Goal: Task Accomplishment & Management: Use online tool/utility

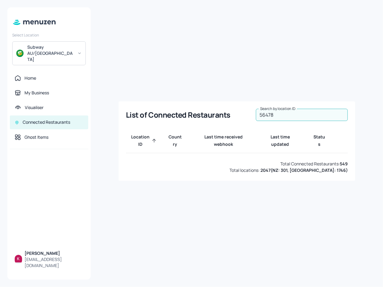
type input "56478"
click at [133, 58] on div "List of Connected Restaurants Search by location ID 56478 Search by location ID…" at bounding box center [236, 143] width 277 height 272
click at [349, 18] on div "List of Connected Restaurants Search by location ID 56478 Search by location ID…" at bounding box center [236, 143] width 277 height 272
click at [55, 47] on div "Subway AU/NZ" at bounding box center [50, 53] width 46 height 18
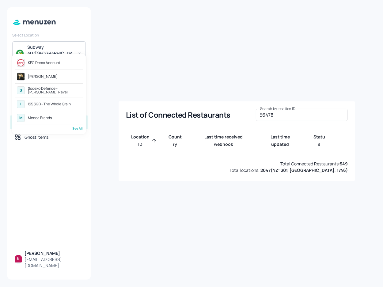
click at [58, 61] on div "KFC Demo Account" at bounding box center [44, 63] width 32 height 4
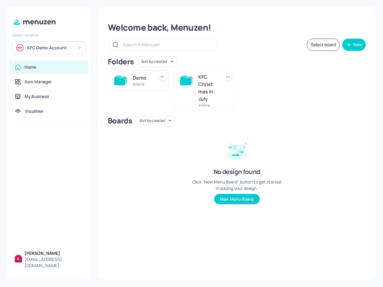
click at [52, 44] on div "KFC Demo Account" at bounding box center [48, 47] width 73 height 13
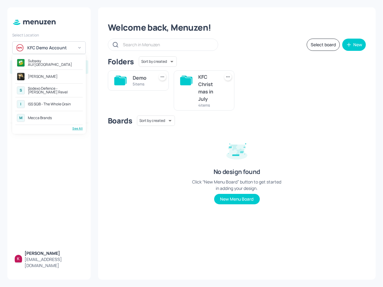
drag, startPoint x: 127, startPoint y: 188, endPoint x: 64, endPoint y: 133, distance: 83.7
click at [127, 188] on div at bounding box center [191, 143] width 383 height 287
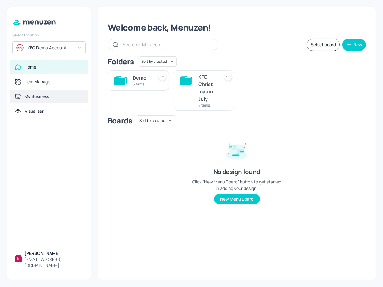
click at [54, 101] on div "My Business" at bounding box center [49, 96] width 78 height 13
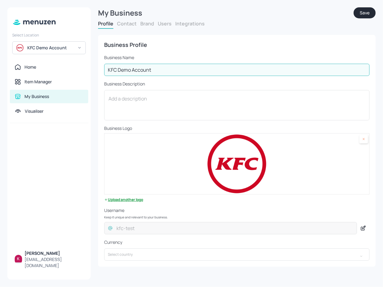
drag, startPoint x: 161, startPoint y: 69, endPoint x: 93, endPoint y: 64, distance: 67.8
click at [93, 64] on div "My Business Save Profile Contact Brand Users Integrations Business Profile Busi…" at bounding box center [237, 143] width 292 height 287
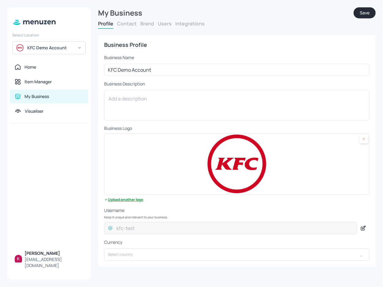
click at [147, 22] on button "Brand" at bounding box center [147, 23] width 14 height 7
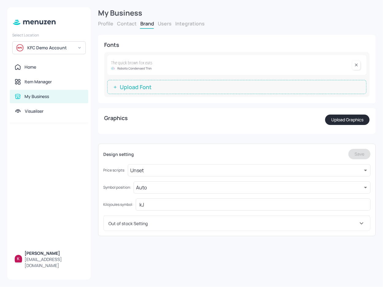
click at [162, 21] on button "Users" at bounding box center [165, 23] width 14 height 7
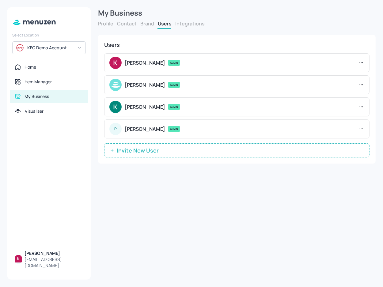
click at [195, 26] on button "Integrations" at bounding box center [189, 23] width 29 height 7
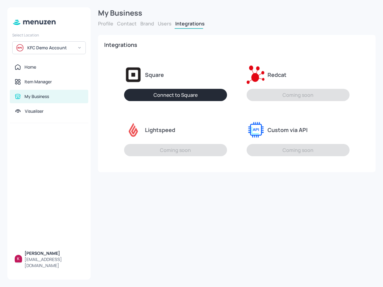
click at [165, 24] on button "Users" at bounding box center [165, 23] width 14 height 7
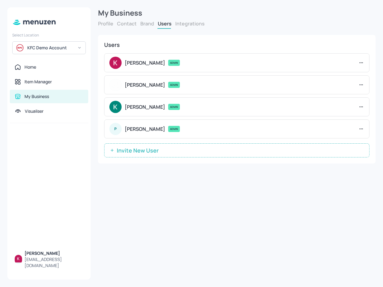
click at [114, 24] on div "Profile Contact Brand Users Integrations" at bounding box center [236, 24] width 277 height 9
click at [105, 24] on button "Profile" at bounding box center [105, 23] width 15 height 7
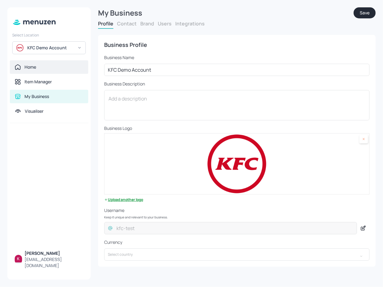
click at [43, 64] on div "Home" at bounding box center [49, 67] width 69 height 6
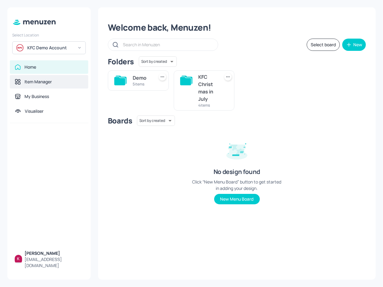
click at [50, 85] on div "Item Manager" at bounding box center [49, 81] width 78 height 13
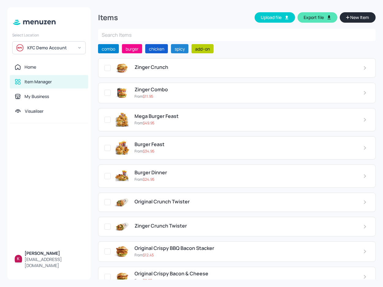
click at [321, 16] on button "Export file" at bounding box center [317, 17] width 40 height 10
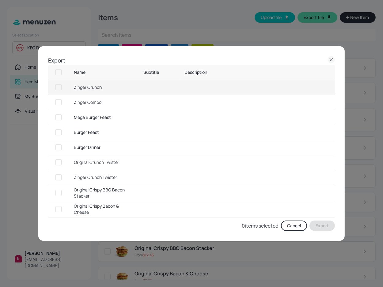
click at [59, 73] on input "checkbox" at bounding box center [58, 72] width 11 height 11
checkbox input "true"
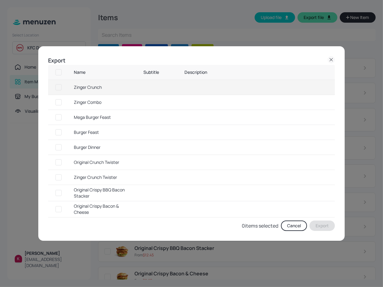
checkbox input "true"
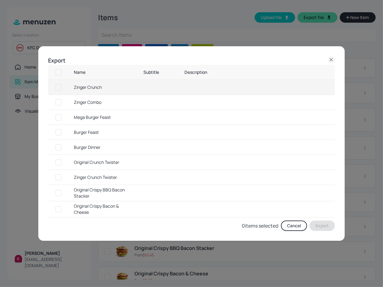
checkbox input "true"
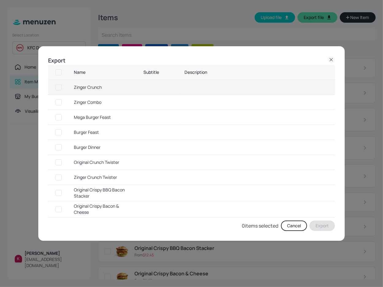
checkbox input "true"
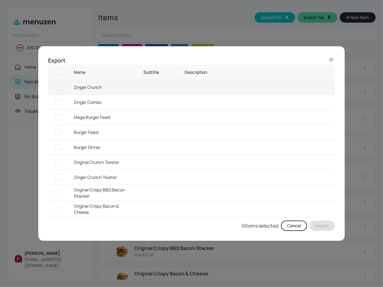
checkbox input "true"
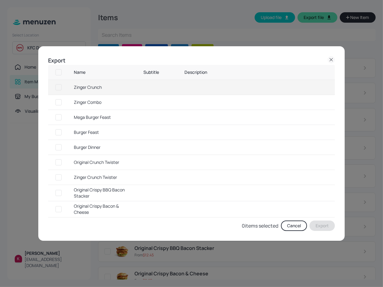
checkbox input "true"
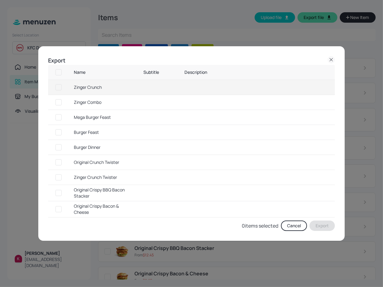
checkbox input "true"
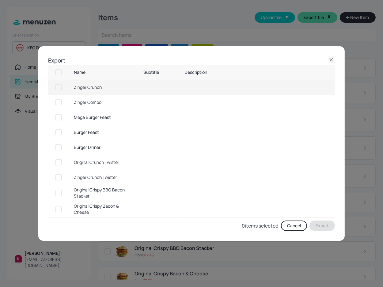
checkbox input "true"
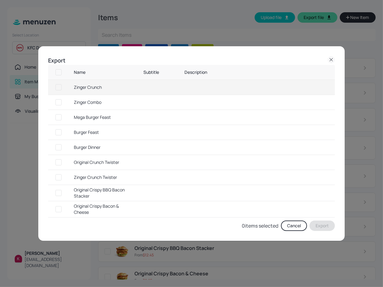
checkbox input "true"
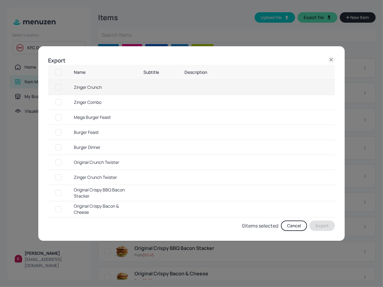
checkbox input "true"
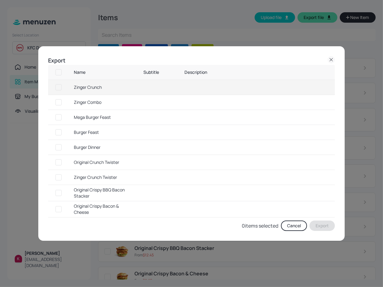
checkbox input "true"
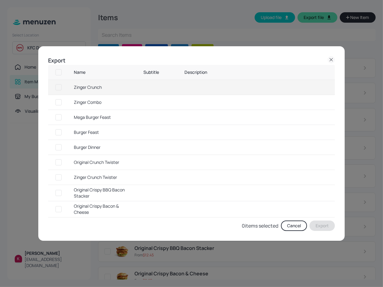
checkbox input "true"
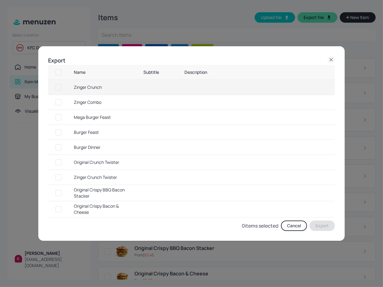
checkbox input "true"
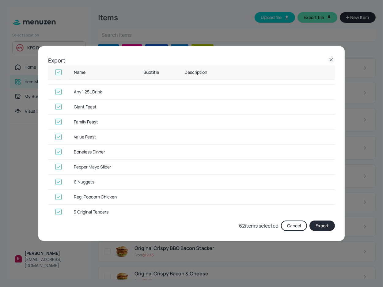
scroll to position [800, 0]
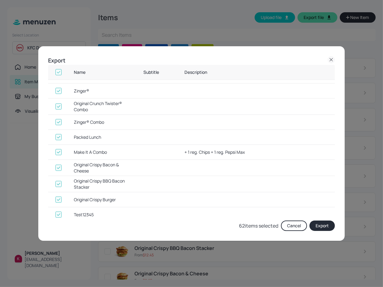
click at [323, 230] on button "Export" at bounding box center [321, 225] width 25 height 10
click at [331, 58] on icon at bounding box center [330, 59] width 7 height 7
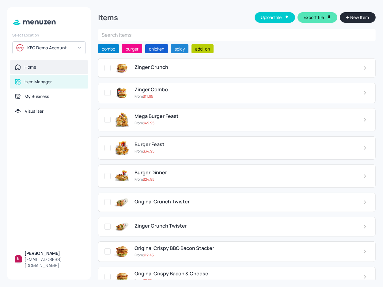
click at [55, 68] on div "Home" at bounding box center [49, 67] width 69 height 6
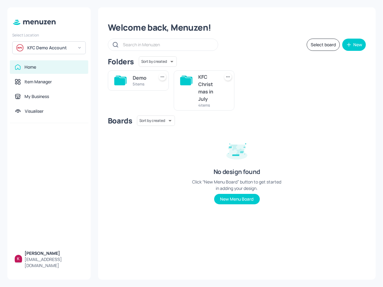
click at [227, 76] on icon at bounding box center [228, 77] width 6 height 6
click at [208, 90] on div "Rename" at bounding box center [204, 89] width 49 height 10
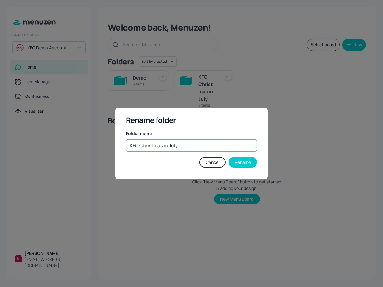
click at [210, 148] on input "KFC Christmas in July" at bounding box center [191, 145] width 131 height 12
click at [216, 160] on button "Cancel" at bounding box center [212, 162] width 26 height 10
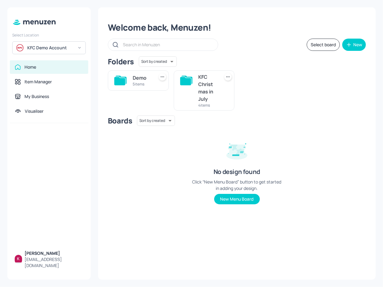
click at [201, 81] on div "KFC Christmas in July" at bounding box center [207, 87] width 19 height 29
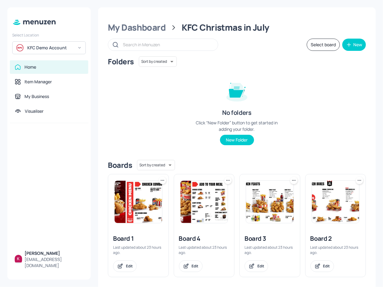
click at [143, 209] on img at bounding box center [137, 202] width 47 height 42
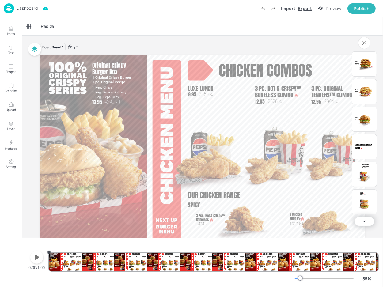
click at [305, 10] on div "Export" at bounding box center [304, 8] width 14 height 6
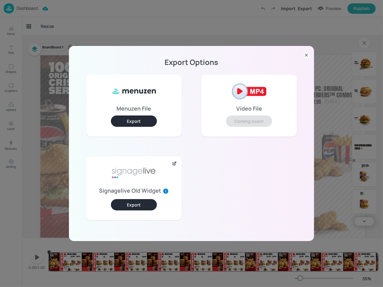
click at [145, 122] on button "Export" at bounding box center [134, 120] width 46 height 11
click at [305, 54] on icon at bounding box center [306, 55] width 2 height 2
click at [305, 54] on div "Board Board 1 Chicken combos Luxe Lunch 3358 kJ 9.95 Luxe Lunch 3358 kJ 9.95 3 …" at bounding box center [202, 148] width 324 height 210
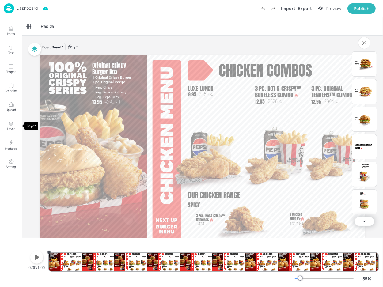
drag, startPoint x: 10, startPoint y: 124, endPoint x: 24, endPoint y: 128, distance: 14.3
click at [10, 124] on icon "Layer" at bounding box center [11, 124] width 4 height 1
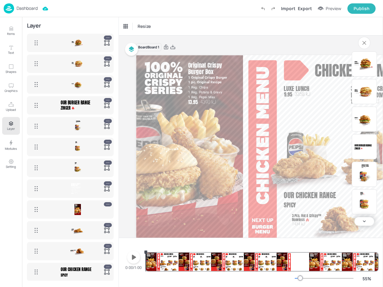
click at [66, 43] on div "3005 kJ Zinger Stacker®" at bounding box center [77, 42] width 71 height 11
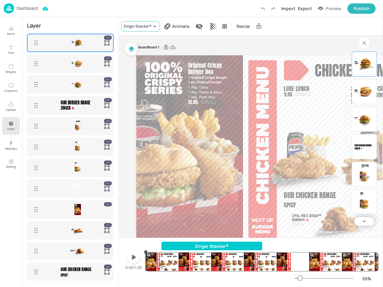
click at [151, 30] on div "Zinger Stacker®" at bounding box center [140, 26] width 39 height 10
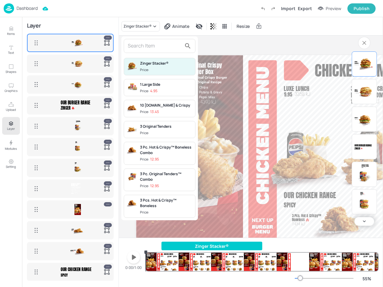
drag, startPoint x: 75, startPoint y: 63, endPoint x: 221, endPoint y: 40, distance: 148.1
click at [75, 63] on div at bounding box center [191, 143] width 383 height 287
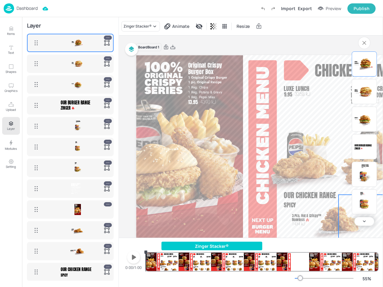
click at [79, 63] on img at bounding box center [78, 63] width 10 height 11
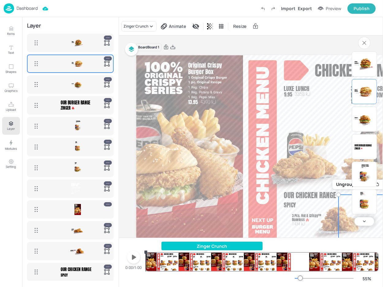
click at [28, 6] on p "Dashboard" at bounding box center [27, 8] width 21 height 4
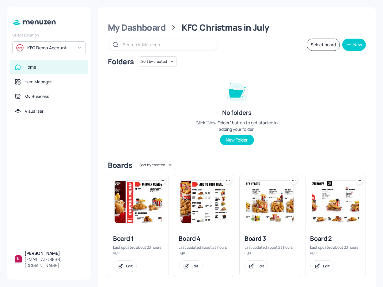
click at [147, 197] on img at bounding box center [137, 202] width 47 height 42
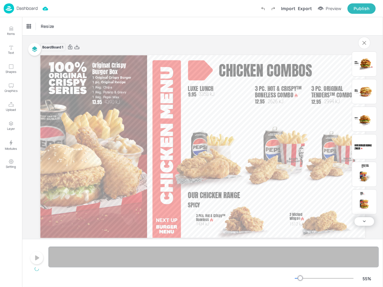
click at [9, 99] on button "Upload" at bounding box center [11, 107] width 18 height 18
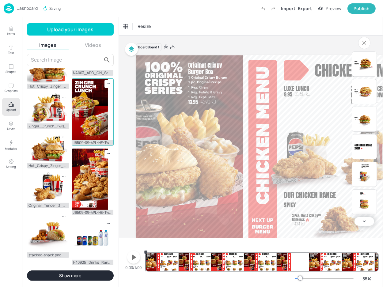
scroll to position [232, 0]
click at [92, 43] on button "Videos" at bounding box center [93, 45] width 42 height 7
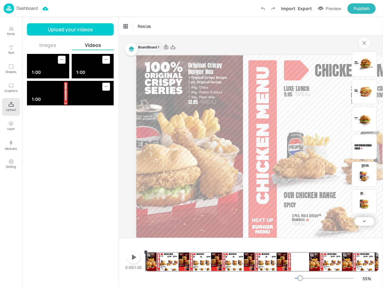
click at [41, 47] on button "Images" at bounding box center [48, 45] width 42 height 7
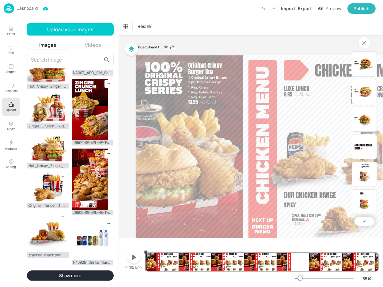
scroll to position [228, 0]
click at [9, 88] on button "Graphics" at bounding box center [11, 88] width 18 height 18
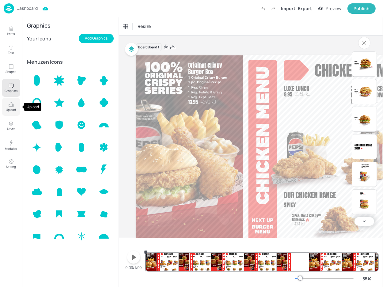
click at [11, 107] on p "Upload" at bounding box center [11, 109] width 10 height 4
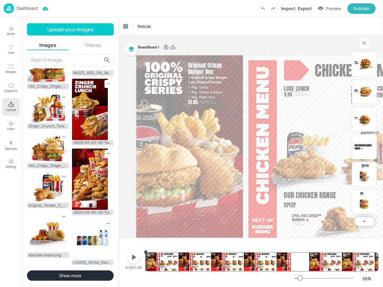
scroll to position [232, 0]
click at [76, 280] on button "Show more" at bounding box center [70, 275] width 87 height 10
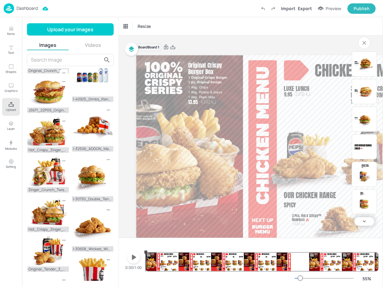
scroll to position [0, 0]
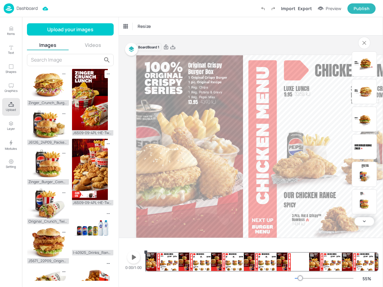
click at [289, 30] on div "Resize" at bounding box center [251, 26] width 264 height 18
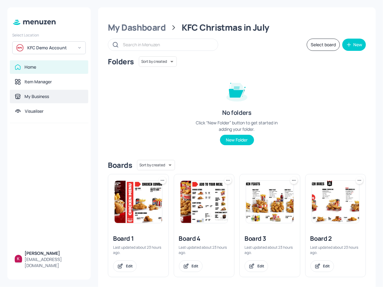
click at [56, 94] on div "My Business" at bounding box center [49, 96] width 69 height 6
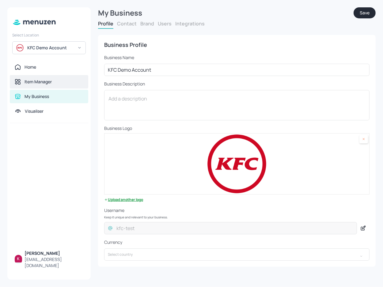
click at [59, 80] on div "Item Manager" at bounding box center [49, 82] width 69 height 6
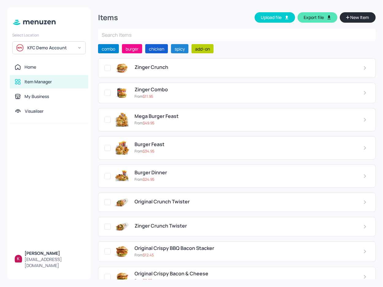
click at [320, 14] on button "Export file" at bounding box center [317, 17] width 40 height 10
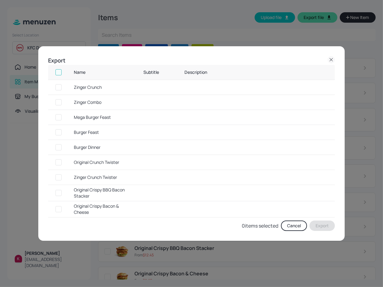
click at [60, 71] on input "checkbox" at bounding box center [58, 72] width 11 height 11
checkbox input "true"
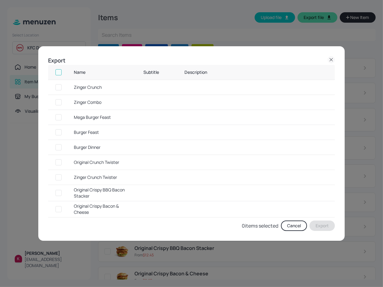
checkbox input "true"
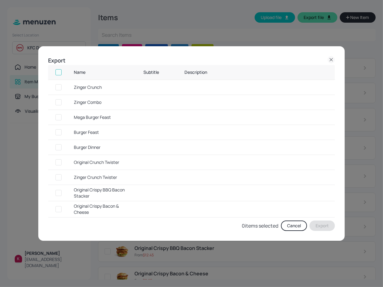
checkbox input "true"
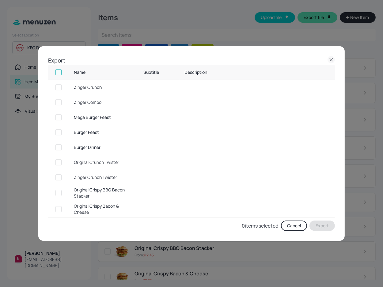
checkbox input "true"
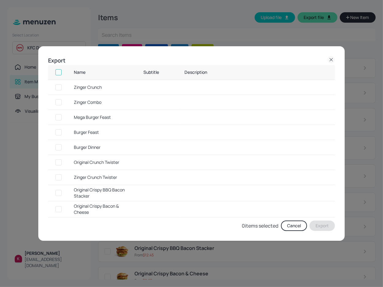
checkbox input "true"
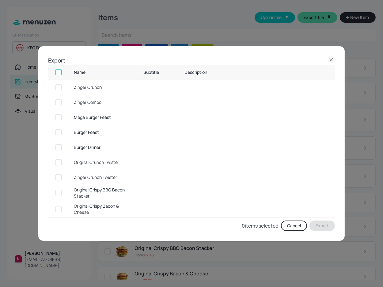
checkbox input "true"
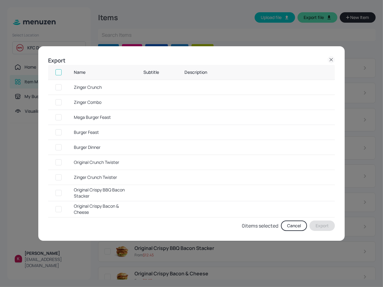
checkbox input "true"
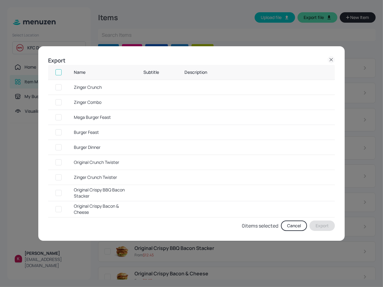
checkbox input "true"
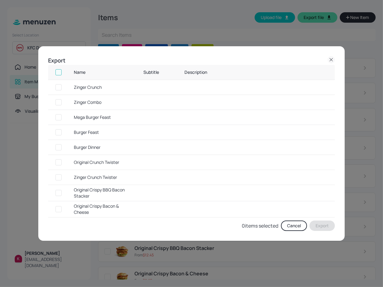
checkbox input "true"
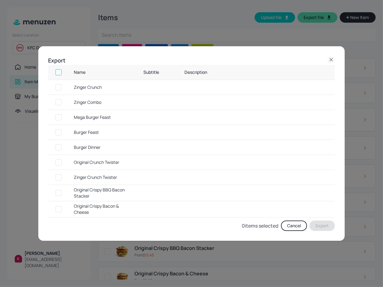
checkbox input "true"
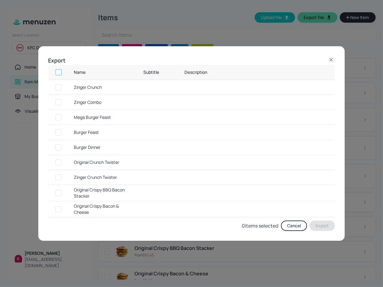
checkbox input "true"
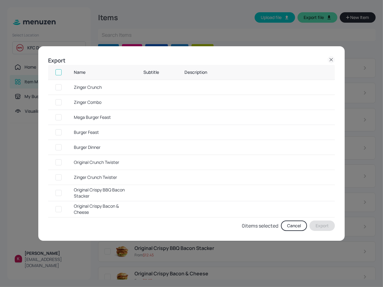
checkbox input "true"
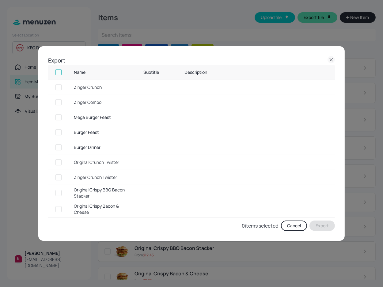
checkbox input "true"
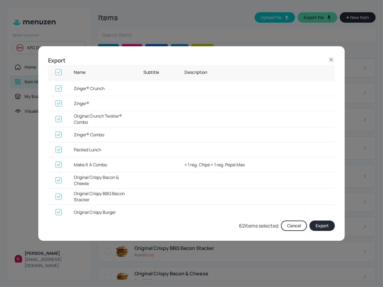
scroll to position [800, 0]
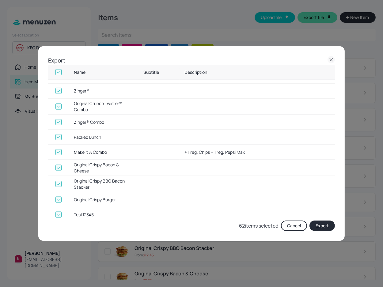
click at [324, 225] on button "Export" at bounding box center [321, 225] width 25 height 10
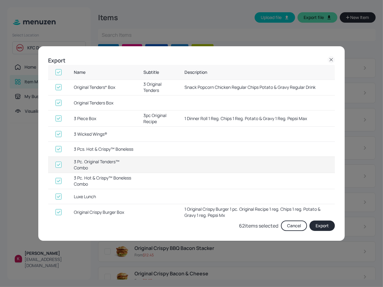
scroll to position [661, 0]
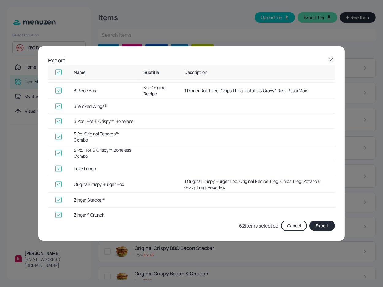
click at [228, 16] on div "Export Name Subtitle Description Zinger Crunch Zinger Combo Mega Burger Feast B…" at bounding box center [191, 143] width 383 height 287
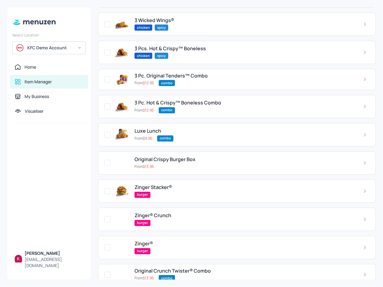
scroll to position [1271, 0]
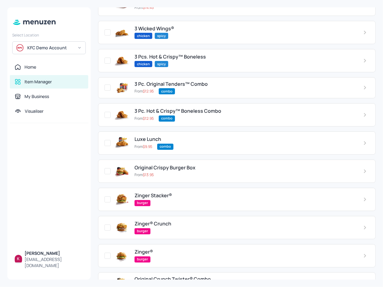
click at [335, 4] on div "Items Upload file Export file New Item ​ combo burger chicken spicy add--on Zin…" at bounding box center [237, 143] width 292 height 287
click at [215, 81] on div "3 Pc. Original Tenders™ Combo" at bounding box center [243, 84] width 218 height 6
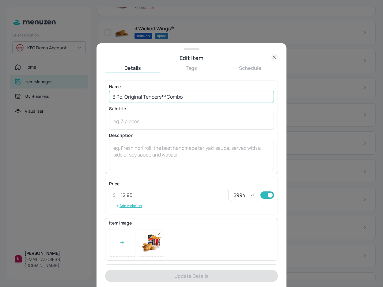
click at [163, 96] on input "3 Pc. Original Tenders™ Combo" at bounding box center [191, 97] width 165 height 12
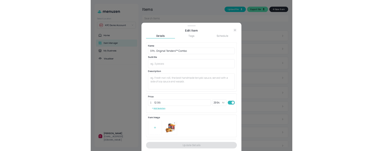
scroll to position [1271, 0]
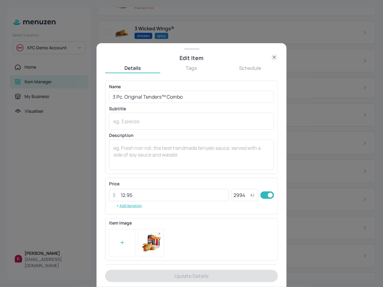
click at [309, 84] on div at bounding box center [191, 143] width 383 height 287
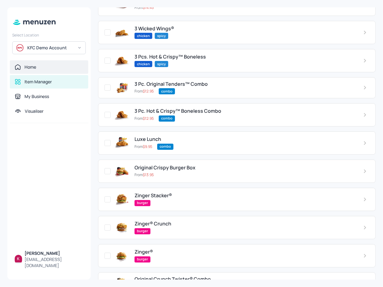
click at [35, 62] on div "Home" at bounding box center [49, 66] width 78 height 13
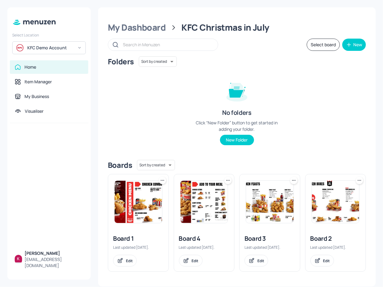
click at [157, 204] on img at bounding box center [137, 202] width 47 height 42
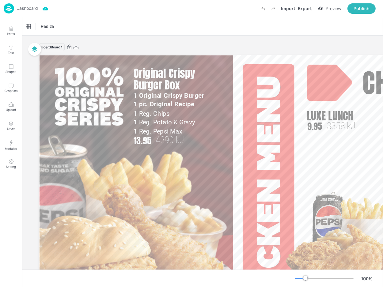
click at [302, 9] on div "Export" at bounding box center [304, 8] width 14 height 6
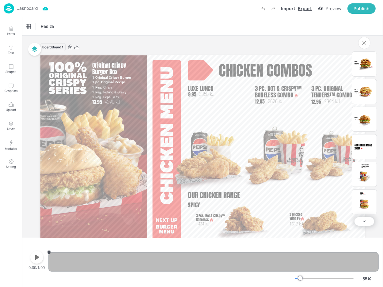
click at [305, 8] on div "Export" at bounding box center [304, 8] width 14 height 6
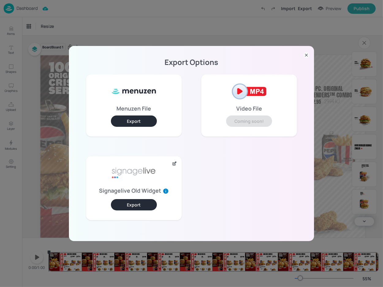
click at [145, 122] on button "Export" at bounding box center [134, 120] width 46 height 11
drag, startPoint x: 318, startPoint y: 21, endPoint x: 309, endPoint y: 48, distance: 28.9
click at [318, 21] on div "Export Options Menuzen File Export Video File Coming soon! Signagelive Old Widg…" at bounding box center [191, 143] width 383 height 287
click at [307, 55] on video at bounding box center [202, 146] width 324 height 182
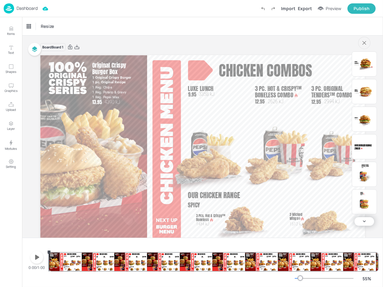
click at [367, 39] on button "button" at bounding box center [363, 42] width 17 height 17
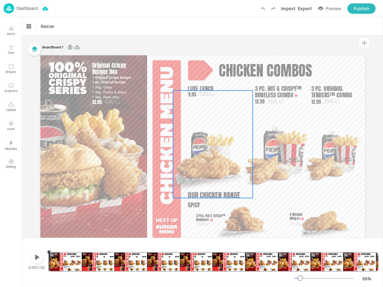
click at [206, 158] on img at bounding box center [213, 155] width 80 height 85
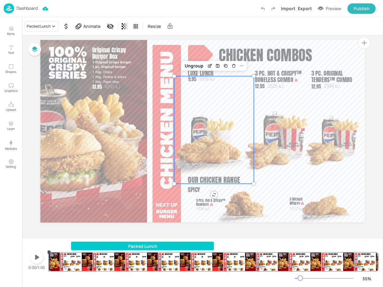
scroll to position [15, 0]
